Goal: Task Accomplishment & Management: Use online tool/utility

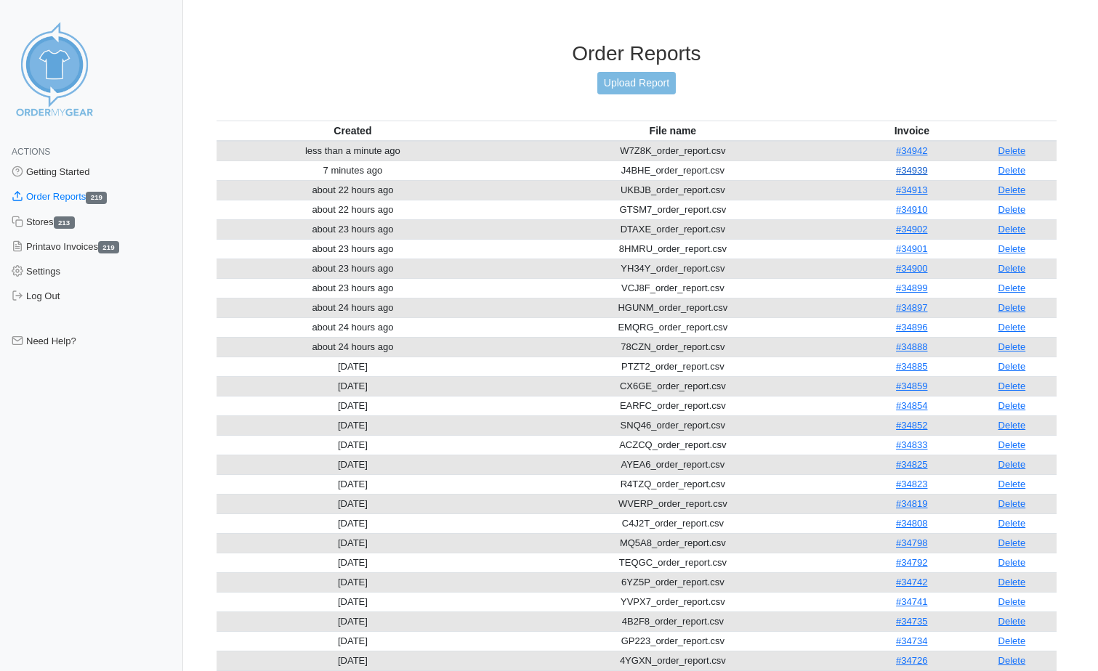
scroll to position [1345, 0]
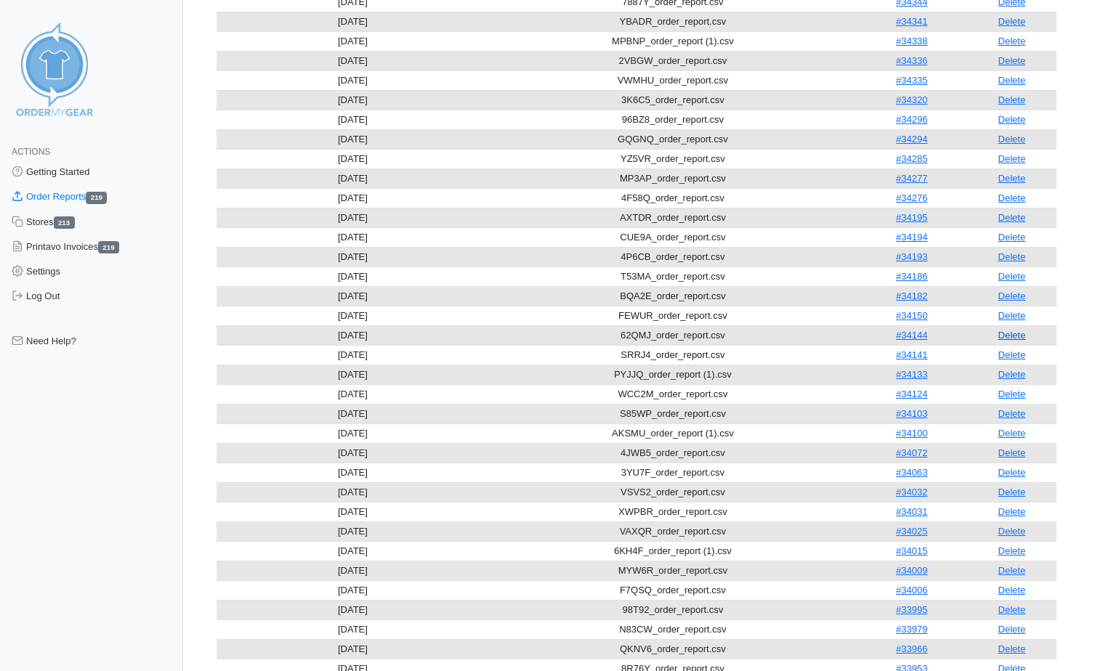
click at [1002, 331] on link "Delete" at bounding box center [1012, 335] width 28 height 11
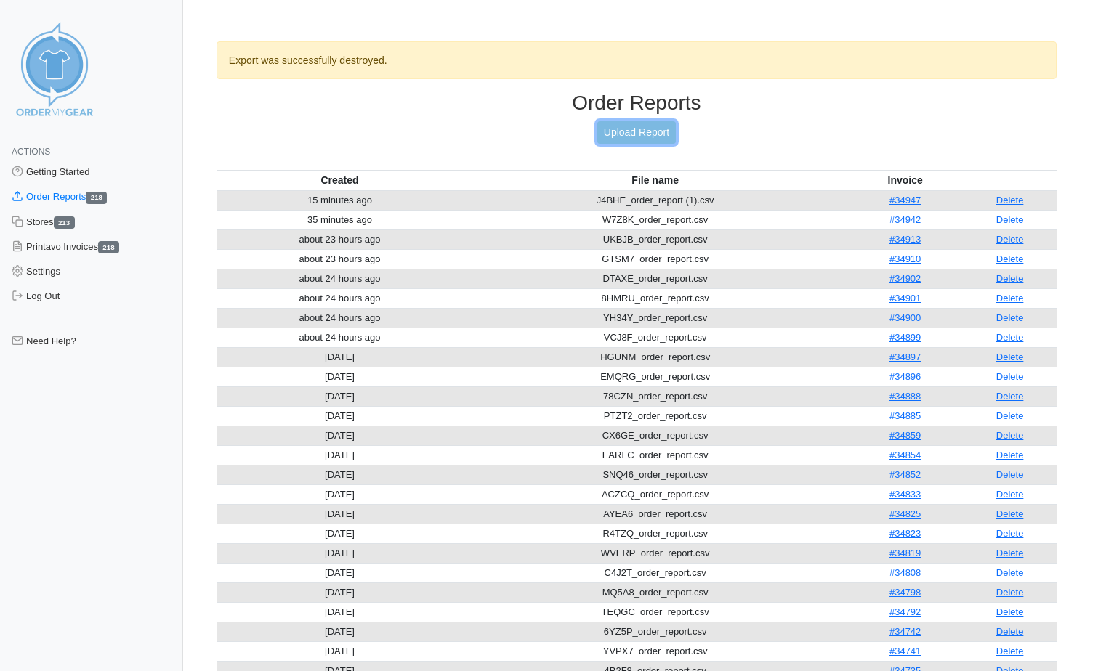
click at [658, 137] on link "Upload Report" at bounding box center [636, 132] width 78 height 23
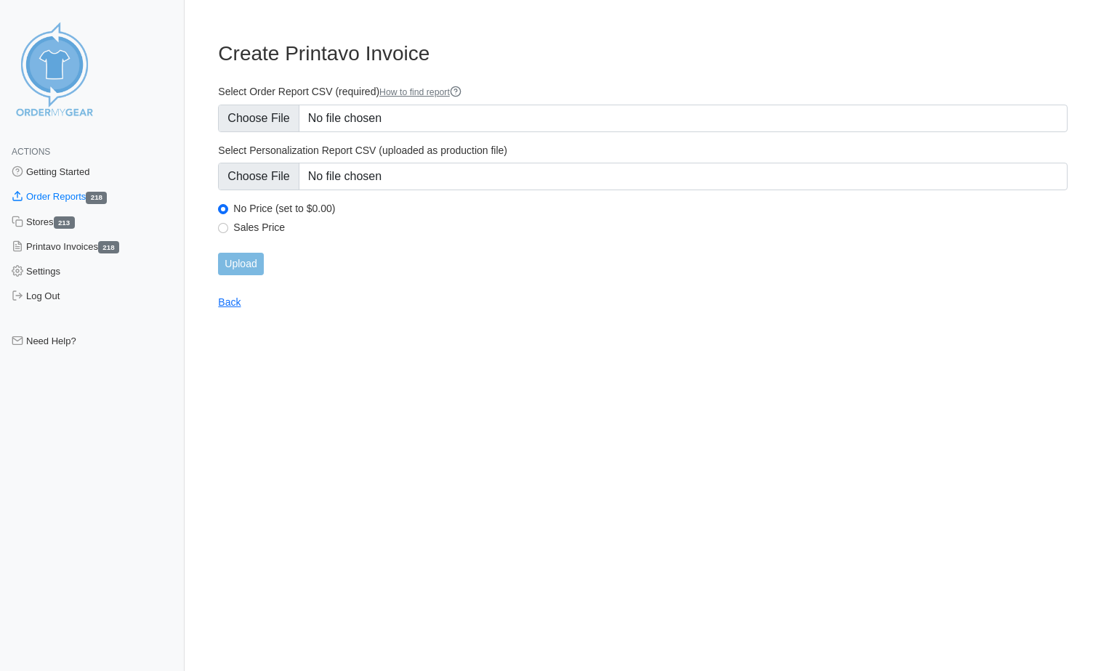
type input "C:\fakepath\62QMJ_order_report (1).csv"
click at [241, 272] on input "Upload" at bounding box center [240, 264] width 45 height 23
